Goal: Navigation & Orientation: Find specific page/section

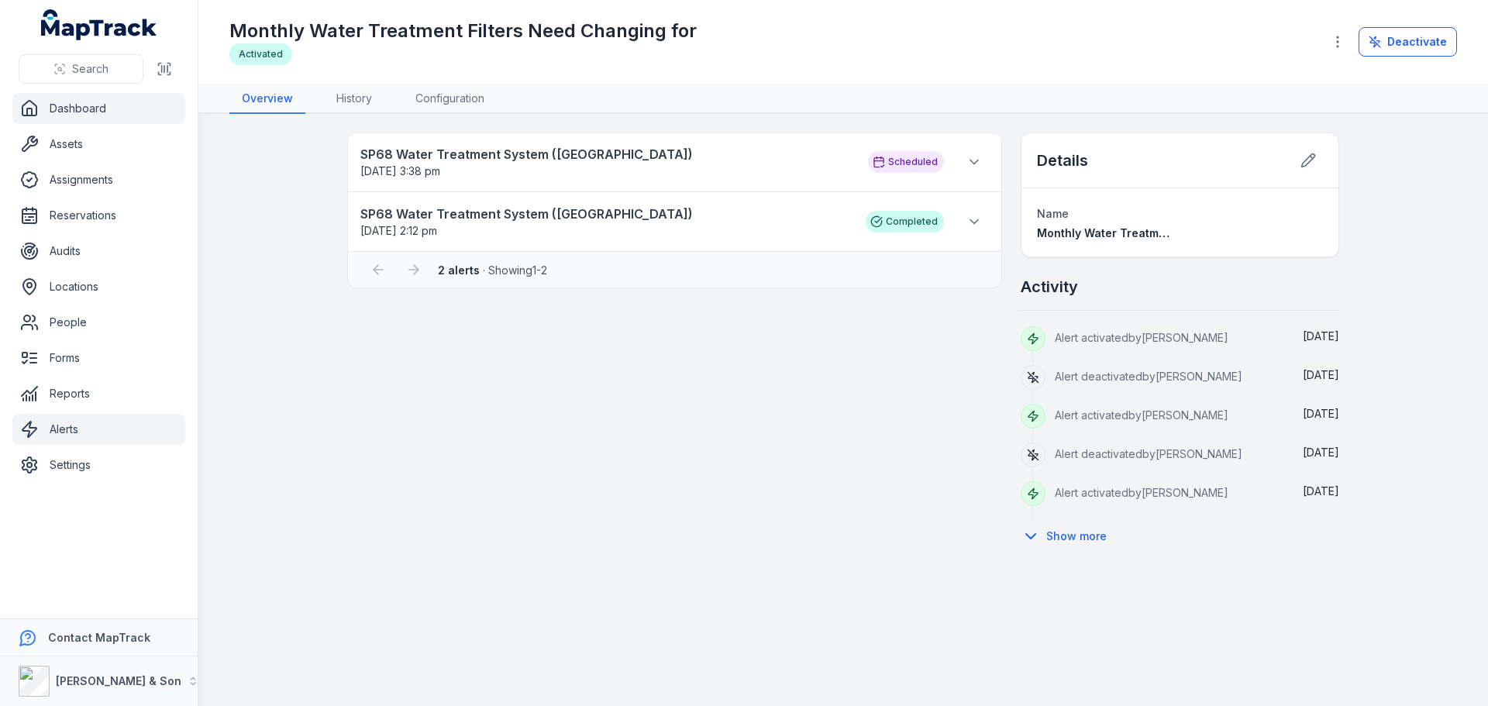
click at [66, 115] on link "Dashboard" at bounding box center [98, 108] width 173 height 31
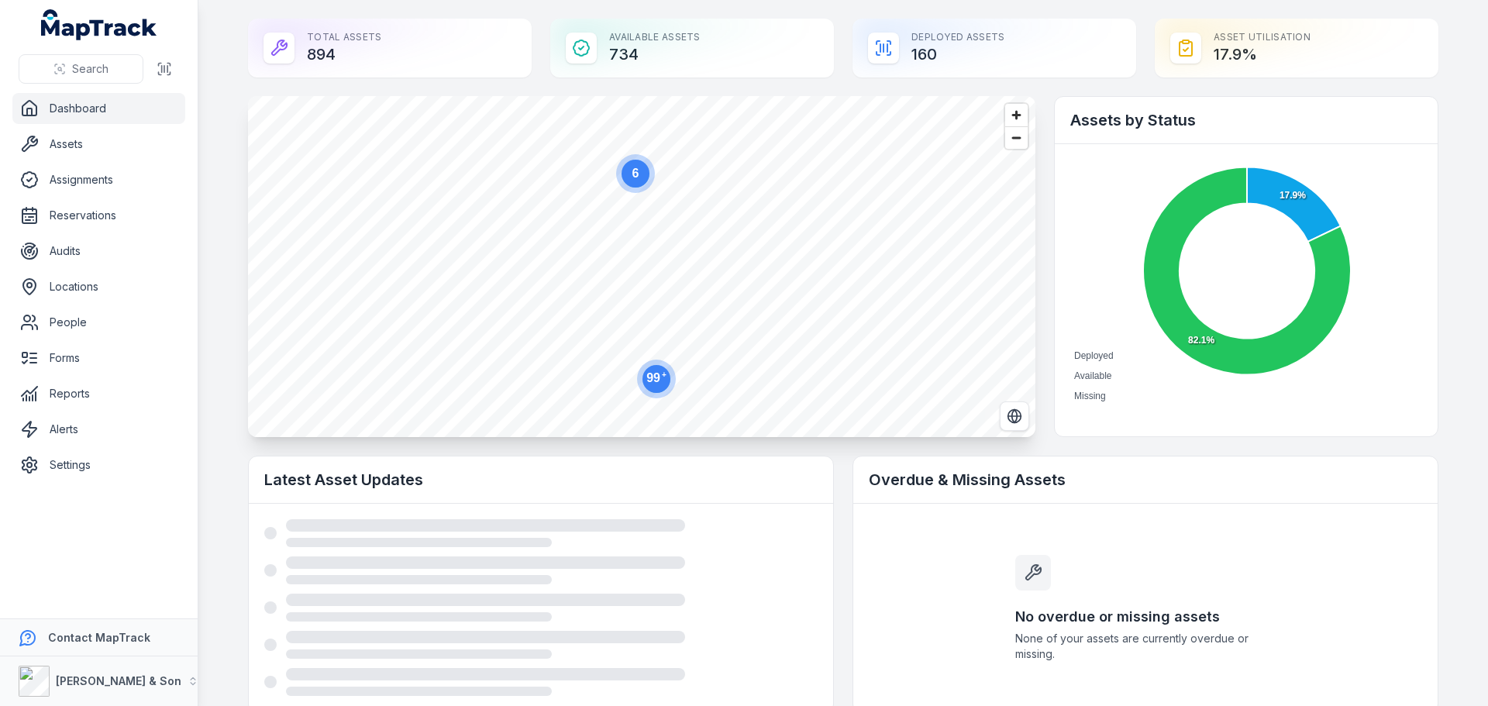
click at [212, 212] on main "Total Assets 894 Available Assets 734 Deployed Assets 160 Asset utilisation 17.…" at bounding box center [842, 353] width 1289 height 706
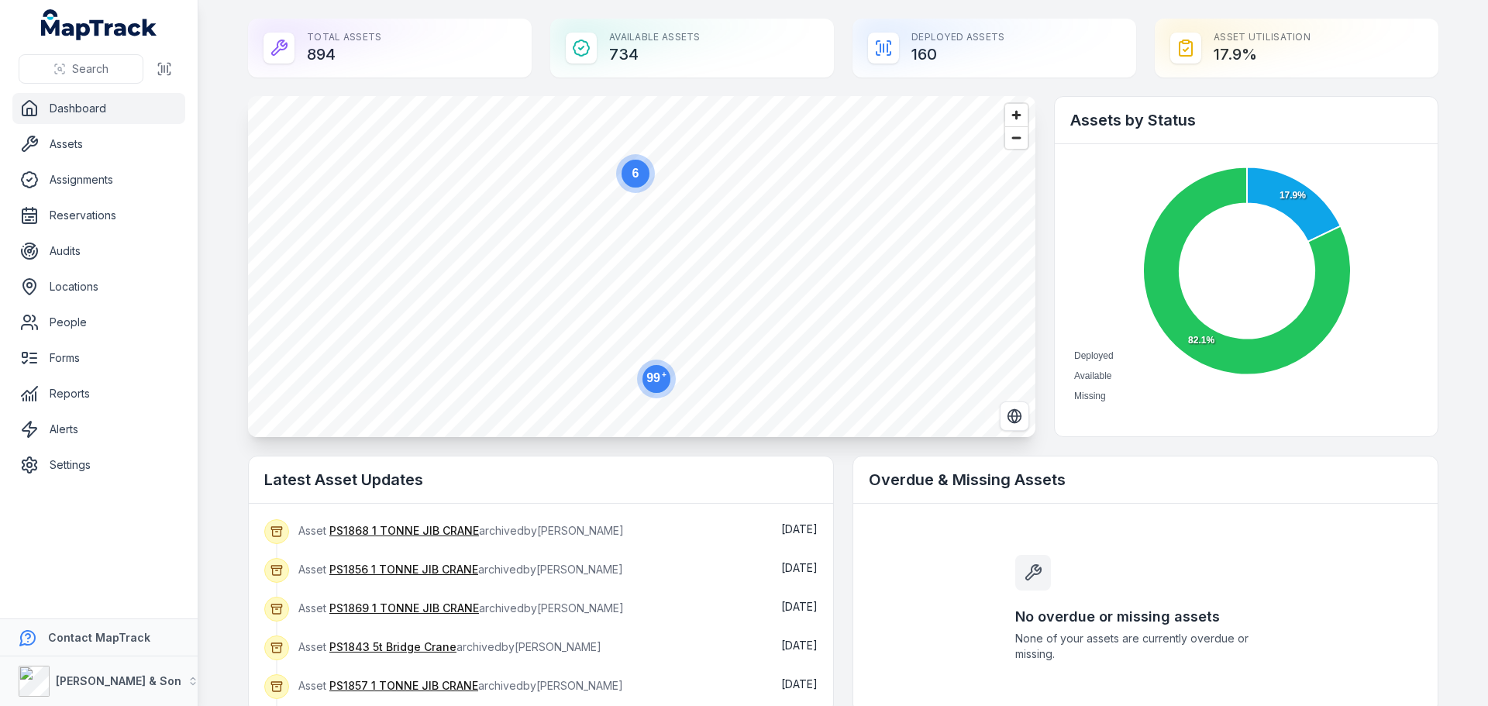
click at [96, 101] on link "Dashboard" at bounding box center [98, 108] width 173 height 31
click at [233, 454] on main "Total Assets 894 Available Assets 734 Deployed Assets 160 Asset utilisation 17.…" at bounding box center [842, 353] width 1289 height 706
click at [89, 153] on link "Assets" at bounding box center [98, 144] width 173 height 31
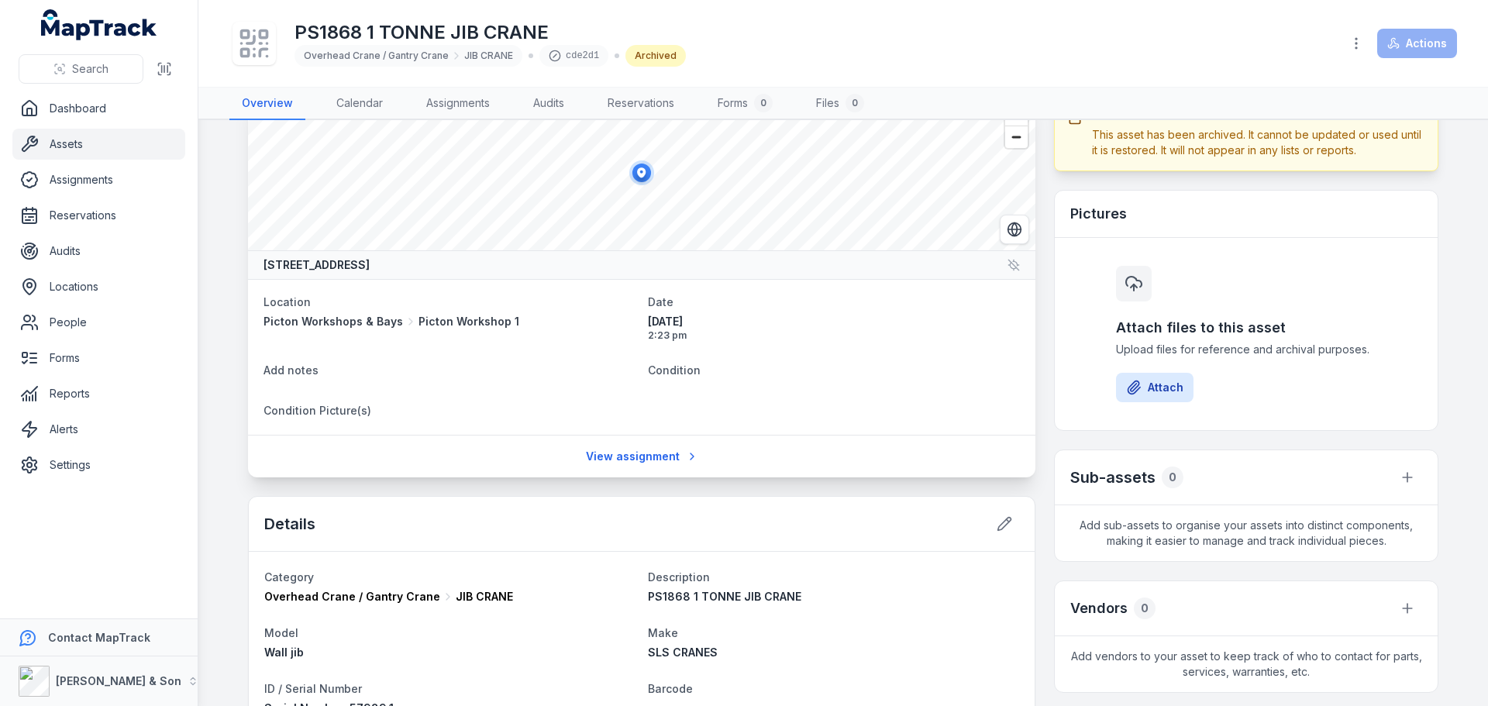
scroll to position [198, 0]
